Goal: Information Seeking & Learning: Find specific fact

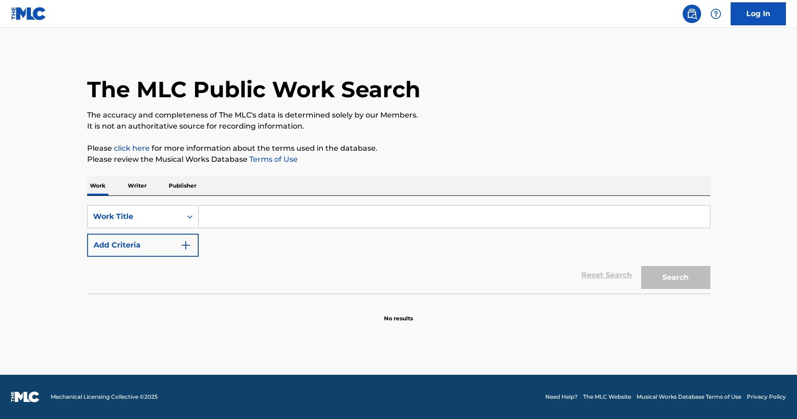
click at [220, 217] on input "Search Form" at bounding box center [454, 217] width 511 height 22
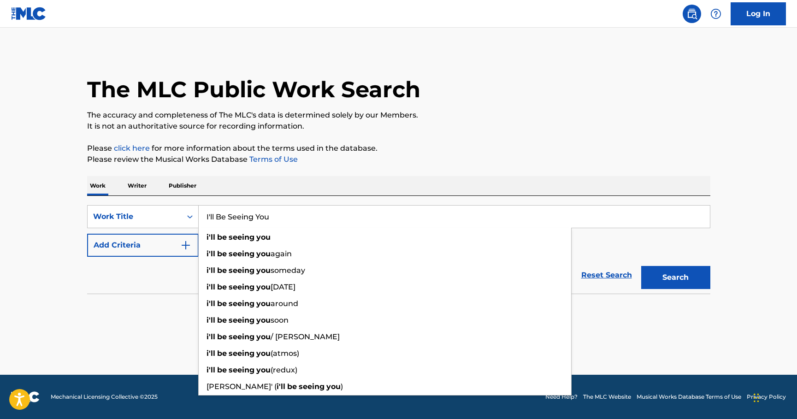
type input "I'll Be Seeing You"
click at [184, 239] on button "Add Criteria" at bounding box center [143, 245] width 112 height 23
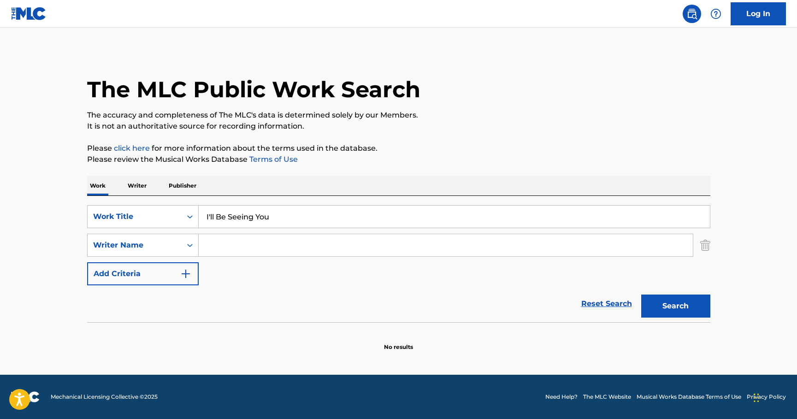
click at [224, 244] on input "Search Form" at bounding box center [446, 245] width 494 height 22
paste input "[PERSON_NAME]"
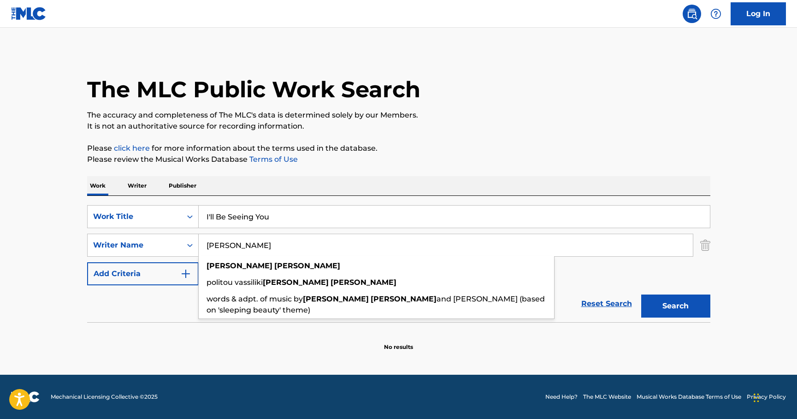
type input "[PERSON_NAME]"
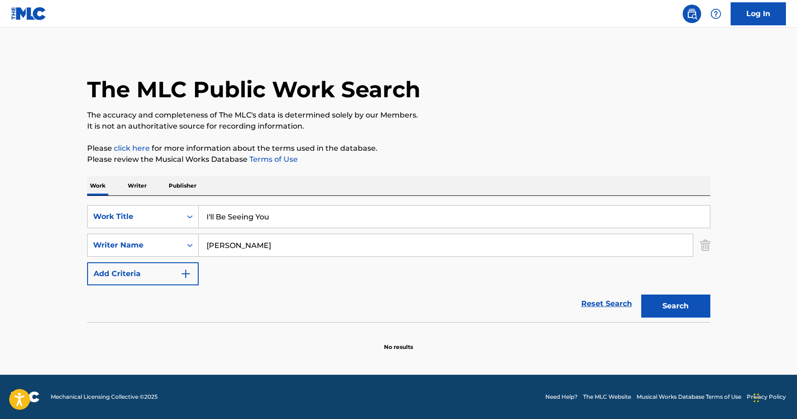
click at [674, 303] on button "Search" at bounding box center [676, 306] width 69 height 23
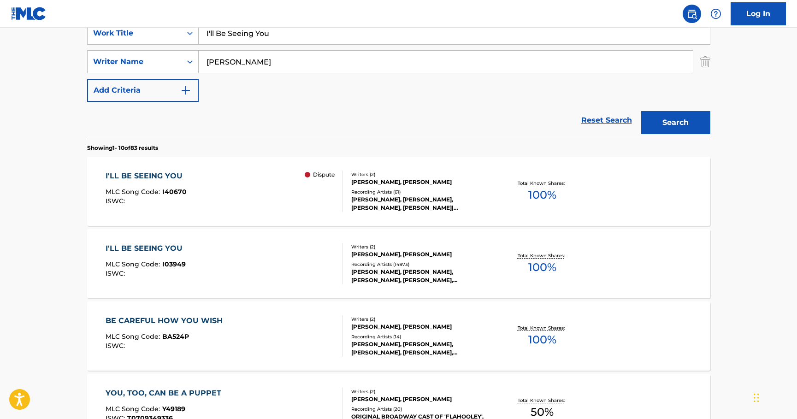
scroll to position [184, 0]
click at [153, 247] on div "I'LL BE SEEING YOU" at bounding box center [147, 248] width 82 height 11
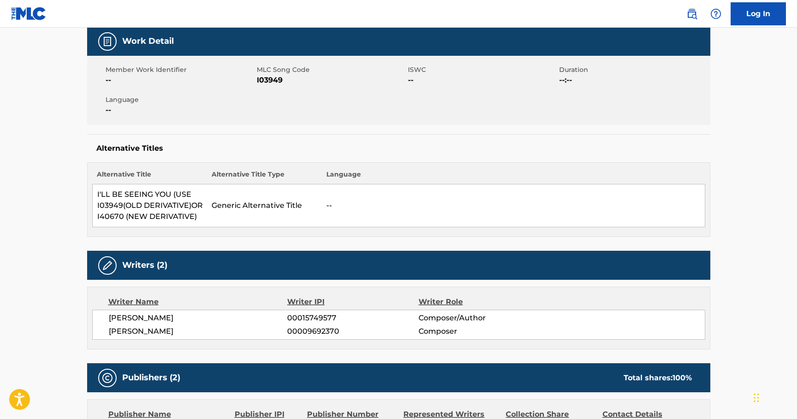
scroll to position [138, 0]
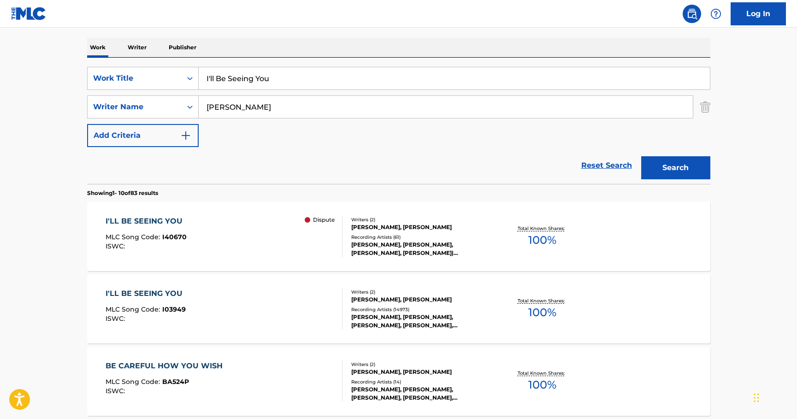
scroll to position [184, 0]
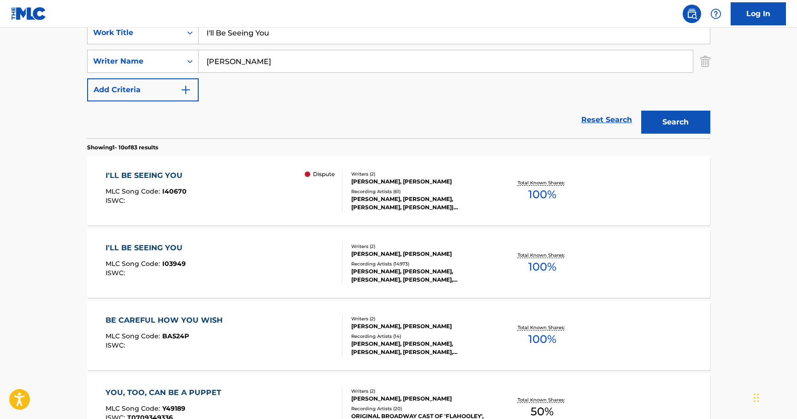
click at [149, 176] on div "I'LL BE SEEING YOU" at bounding box center [147, 175] width 82 height 11
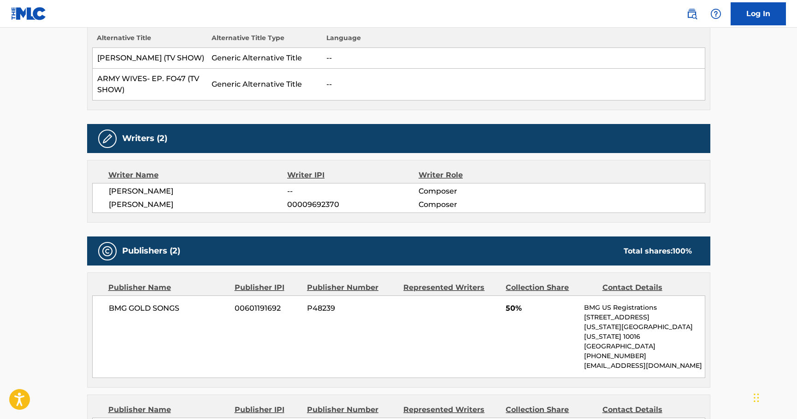
scroll to position [274, 0]
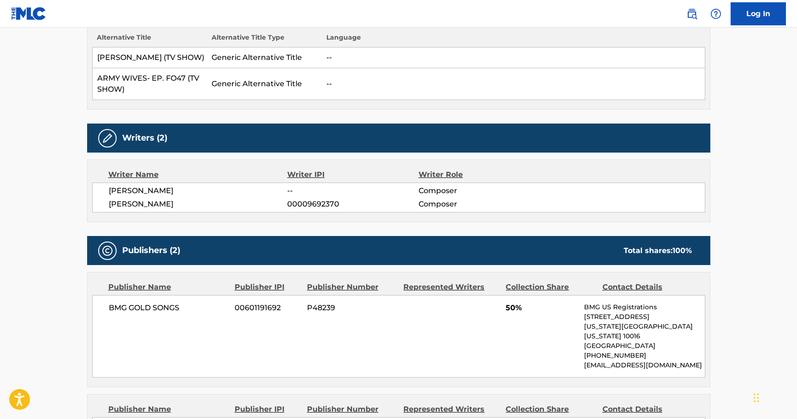
drag, startPoint x: 519, startPoint y: 16, endPoint x: 491, endPoint y: 16, distance: 28.1
click at [519, 16] on nav "Log In" at bounding box center [398, 14] width 797 height 28
